Goal: Task Accomplishment & Management: Use online tool/utility

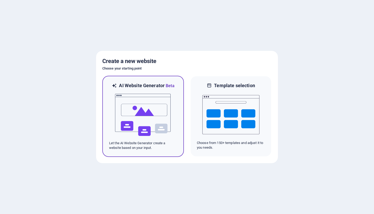
click at [152, 100] on img at bounding box center [143, 115] width 57 height 52
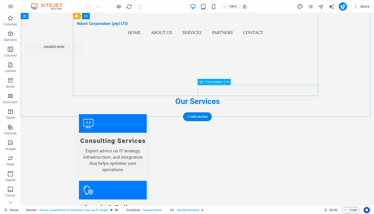
scroll to position [693, 0]
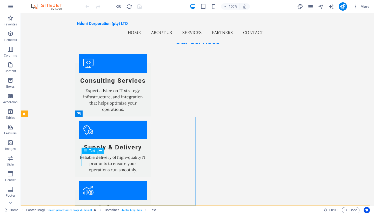
click at [99, 150] on icon at bounding box center [100, 150] width 3 height 5
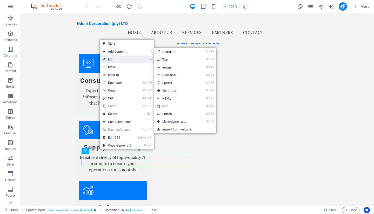
click at [118, 59] on link "⏎ Edit" at bounding box center [117, 60] width 35 height 8
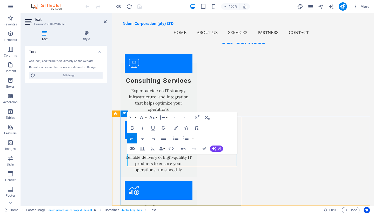
drag, startPoint x: 134, startPoint y: 163, endPoint x: 260, endPoint y: 174, distance: 126.7
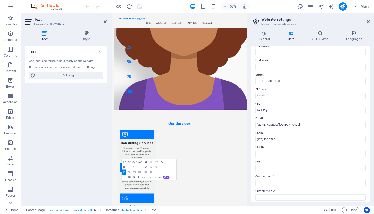
scroll to position [32, 0]
drag, startPoint x: 390, startPoint y: 94, endPoint x: 355, endPoint y: 150, distance: 66.4
click at [275, 82] on input "[STREET_ADDRESS]" at bounding box center [310, 81] width 110 height 6
type input "1"
type input "[STREET_ADDRESS]"
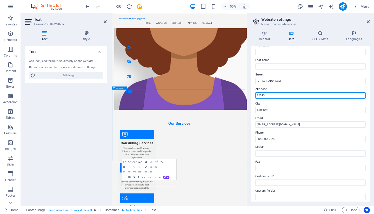
drag, startPoint x: 384, startPoint y: 109, endPoint x: 376, endPoint y: 179, distance: 70.6
type input "1"
type input "3201"
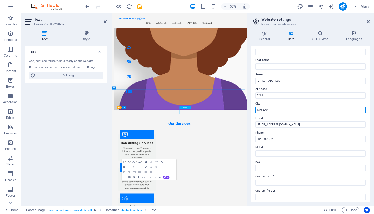
drag, startPoint x: 384, startPoint y: 121, endPoint x: 348, endPoint y: 207, distance: 92.7
drag, startPoint x: 278, startPoint y: 112, endPoint x: 251, endPoint y: 111, distance: 27.1
click at [251, 111] on div "Contact data for this website. This can be used everywhere on the website and w…" at bounding box center [310, 124] width 119 height 156
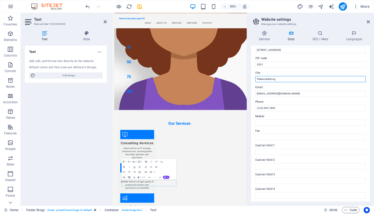
scroll to position [69, 0]
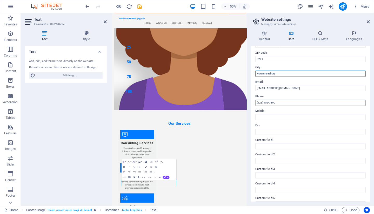
type input "Pietermaritzburg"
drag, startPoint x: 390, startPoint y: 117, endPoint x: 368, endPoint y: 189, distance: 76.0
drag, startPoint x: 280, startPoint y: 101, endPoint x: 253, endPoint y: 102, distance: 26.5
click at [253, 102] on div "Contact data for this website. This can be used everywhere on the website and w…" at bounding box center [310, 124] width 119 height 156
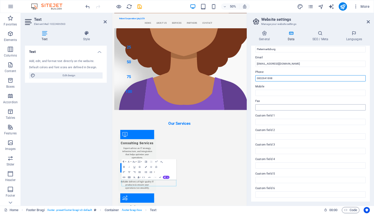
scroll to position [0, 0]
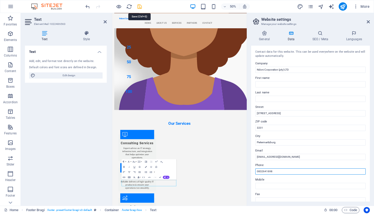
type input "0832641698"
click at [138, 6] on icon "save" at bounding box center [140, 7] width 6 height 6
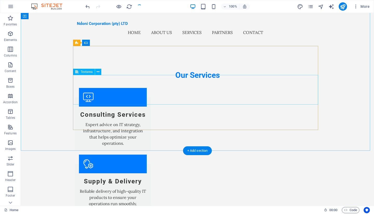
scroll to position [693, 0]
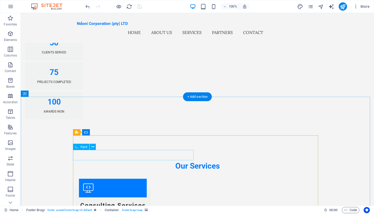
scroll to position [570, 0]
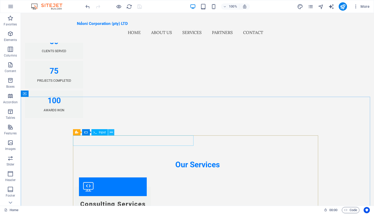
click at [110, 132] on icon at bounding box center [111, 132] width 3 height 5
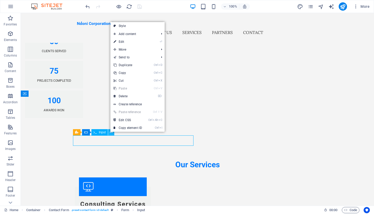
click at [110, 132] on icon at bounding box center [111, 132] width 3 height 5
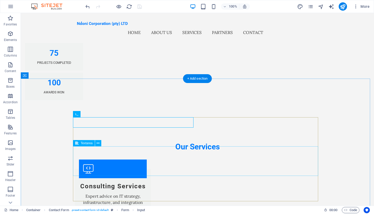
scroll to position [588, 0]
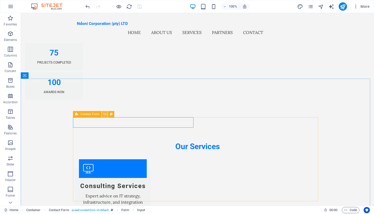
click at [106, 114] on button at bounding box center [105, 114] width 6 height 6
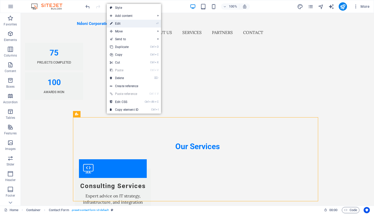
click at [134, 23] on link "⏎ Edit" at bounding box center [124, 24] width 35 height 8
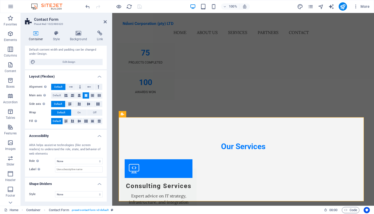
scroll to position [0, 0]
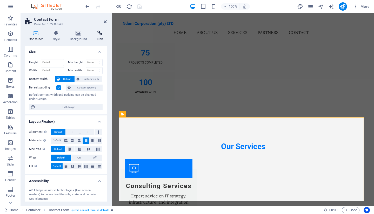
click at [99, 38] on h4 "Link" at bounding box center [100, 36] width 14 height 11
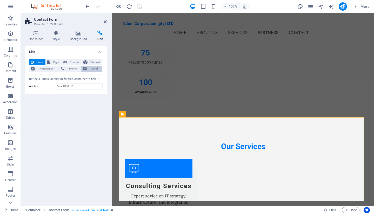
click at [92, 67] on span "Email" at bounding box center [94, 69] width 12 height 6
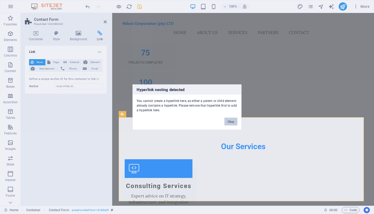
click at [229, 121] on button "Okay" at bounding box center [230, 122] width 13 height 8
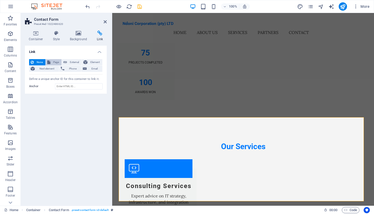
click at [54, 62] on span "Page" at bounding box center [56, 62] width 8 height 6
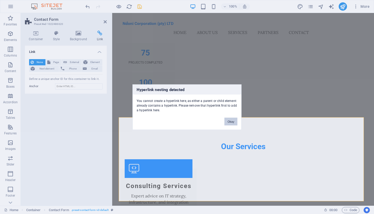
click at [236, 123] on button "Okay" at bounding box center [230, 122] width 13 height 8
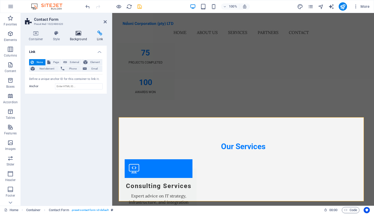
click at [82, 38] on h4 "Background" at bounding box center [79, 36] width 27 height 11
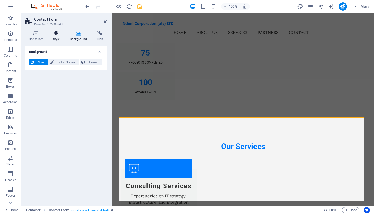
click at [59, 37] on h4 "Style" at bounding box center [57, 36] width 17 height 11
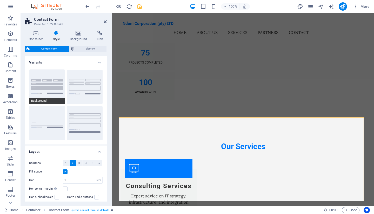
scroll to position [51, 0]
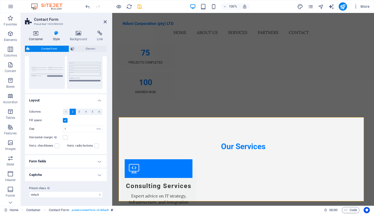
click at [37, 36] on icon at bounding box center [36, 33] width 22 height 5
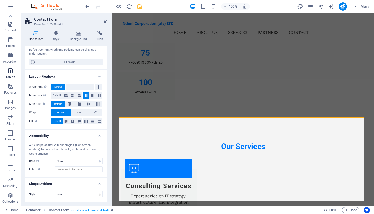
scroll to position [0, 0]
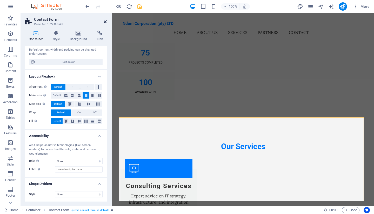
click at [105, 21] on icon at bounding box center [105, 22] width 3 height 4
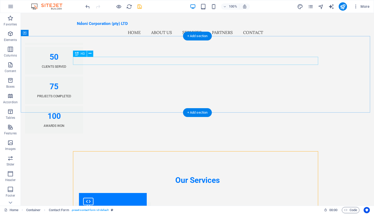
scroll to position [554, 0]
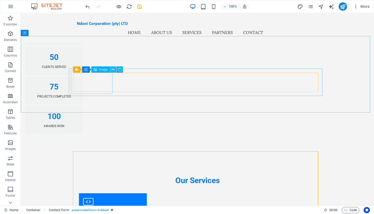
click at [112, 70] on icon at bounding box center [113, 69] width 3 height 5
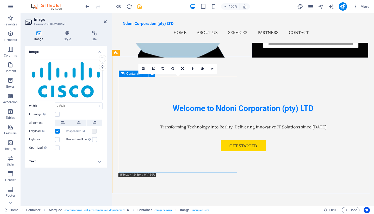
scroll to position [127, 0]
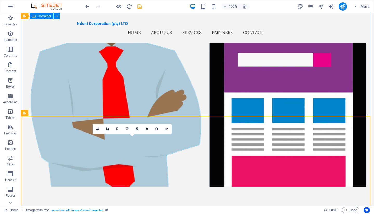
scroll to position [89, 0]
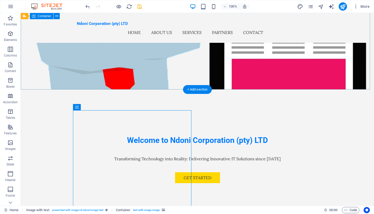
scroll to position [0, 0]
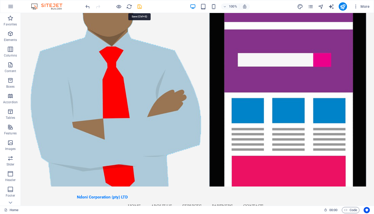
click at [142, 4] on icon "save" at bounding box center [140, 7] width 6 height 6
click at [343, 5] on icon "publish" at bounding box center [343, 7] width 6 height 6
checkbox input "false"
